Goal: Find specific page/section: Find specific page/section

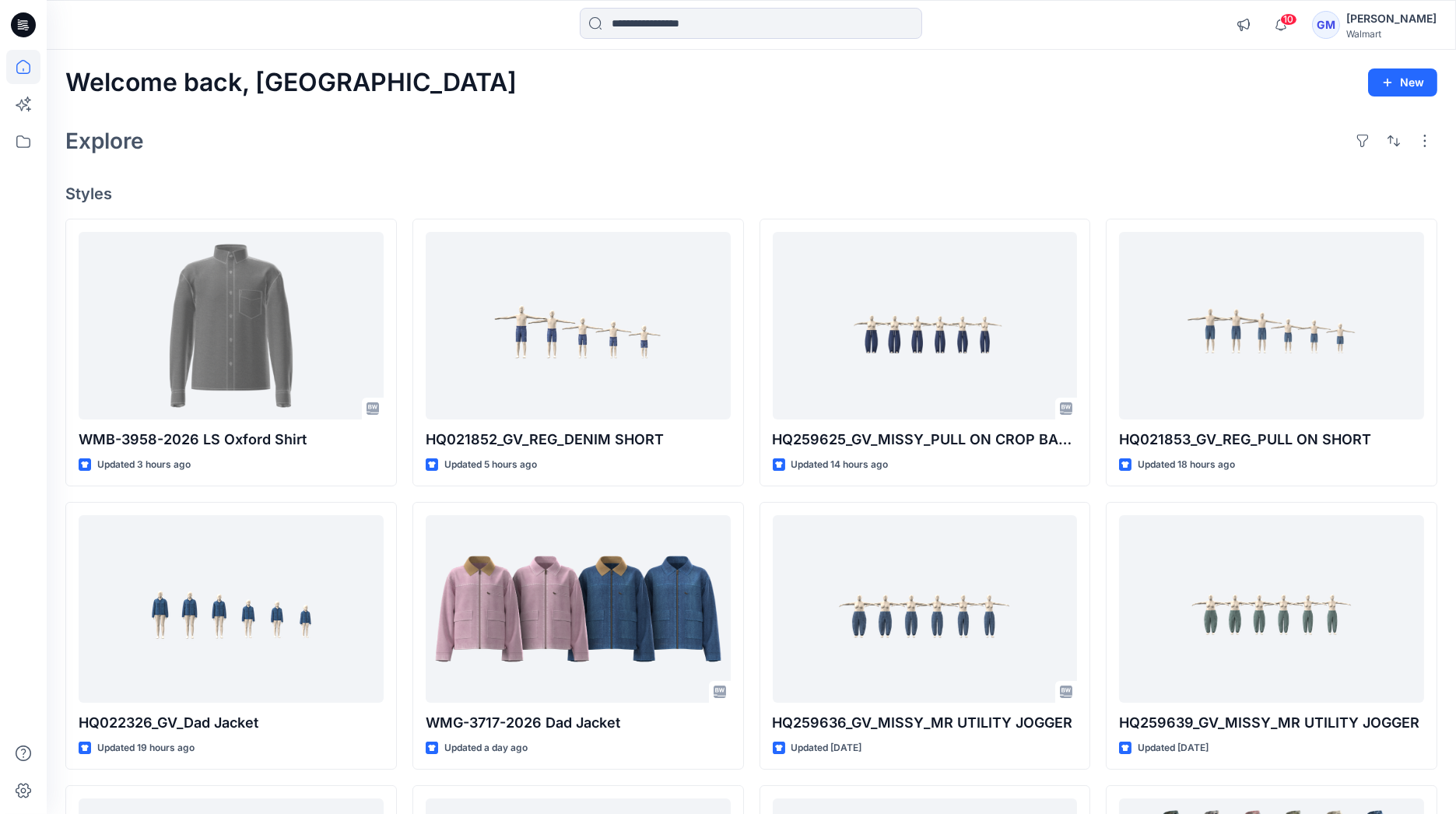
click at [25, 24] on icon at bounding box center [24, 23] width 7 height 1
click at [20, 100] on icon at bounding box center [24, 105] width 34 height 34
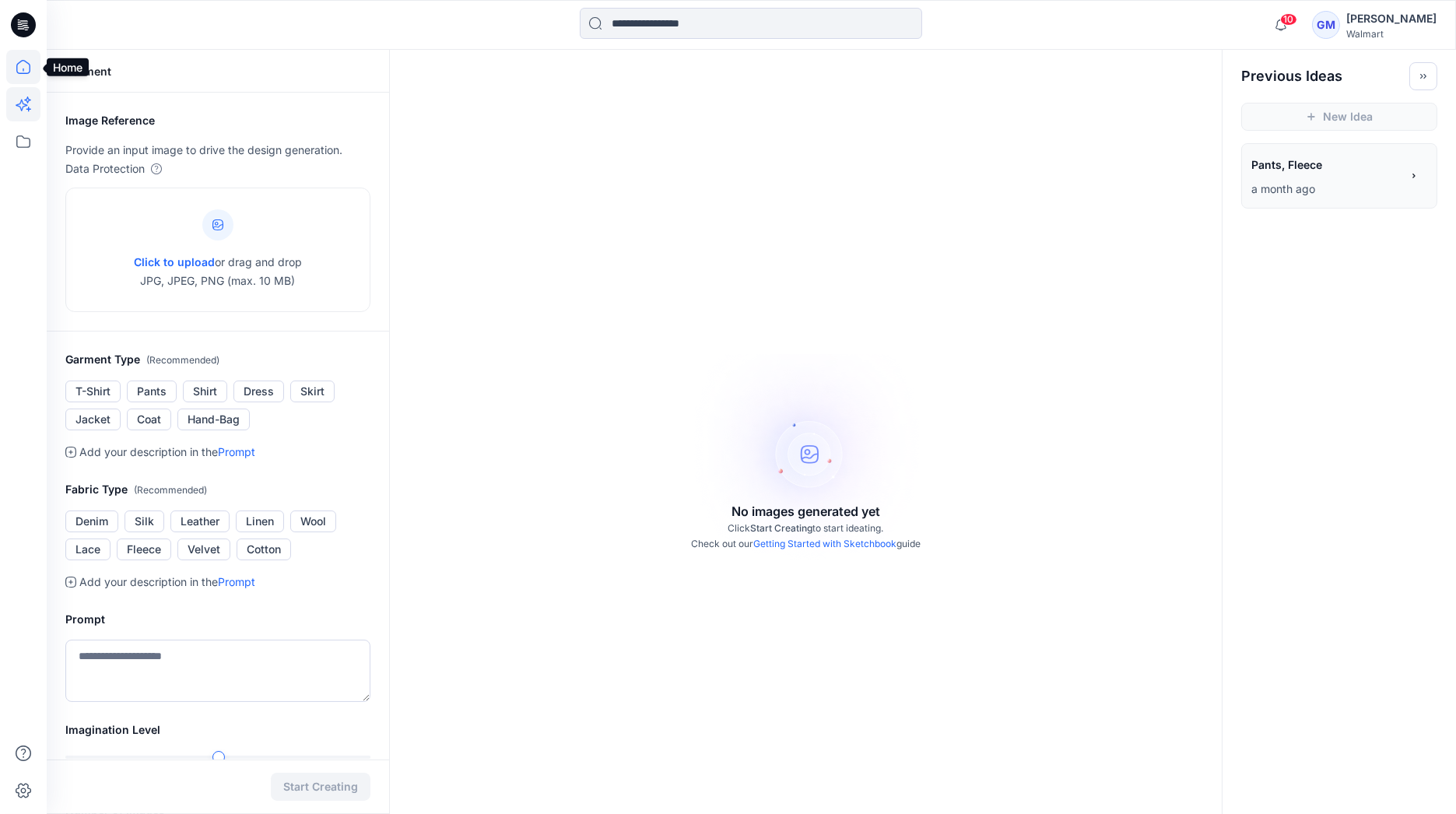
click at [18, 64] on icon at bounding box center [24, 67] width 34 height 34
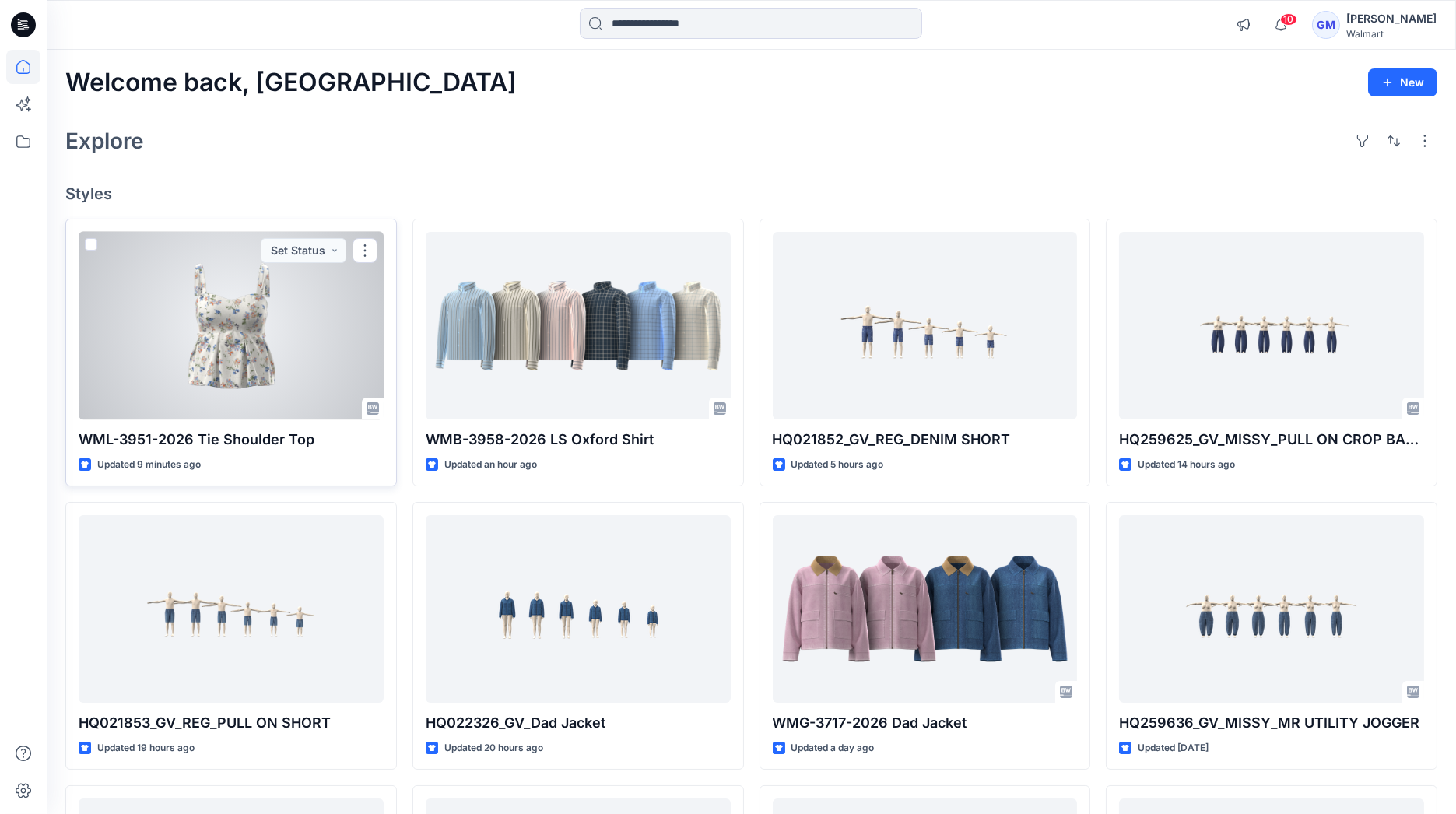
click at [275, 361] on div at bounding box center [231, 326] width 305 height 189
